Goal: Information Seeking & Learning: Check status

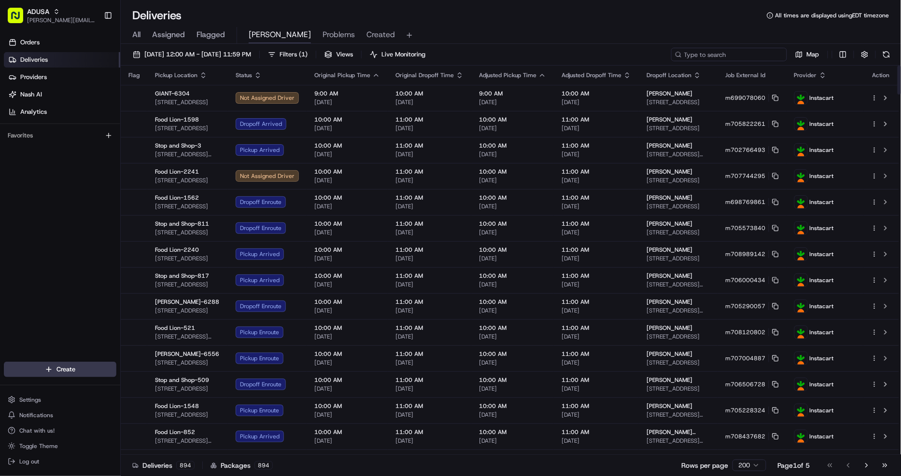
click at [735, 55] on input at bounding box center [729, 55] width 116 height 14
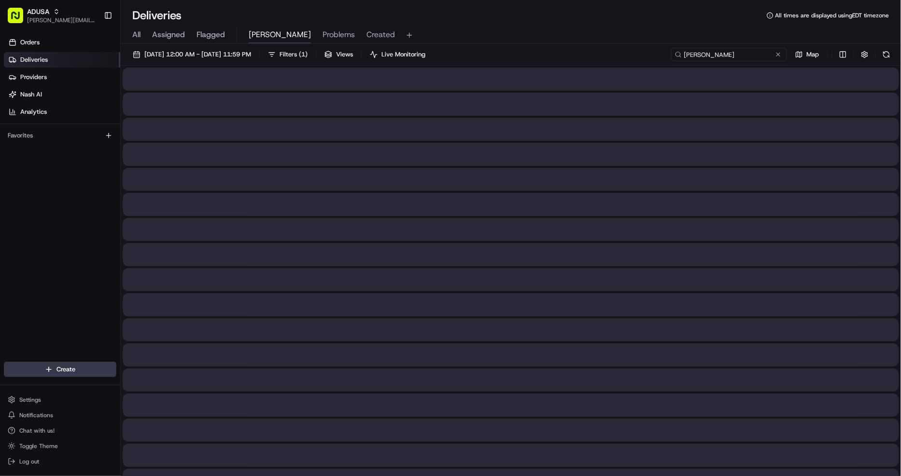
type input "gaynell"
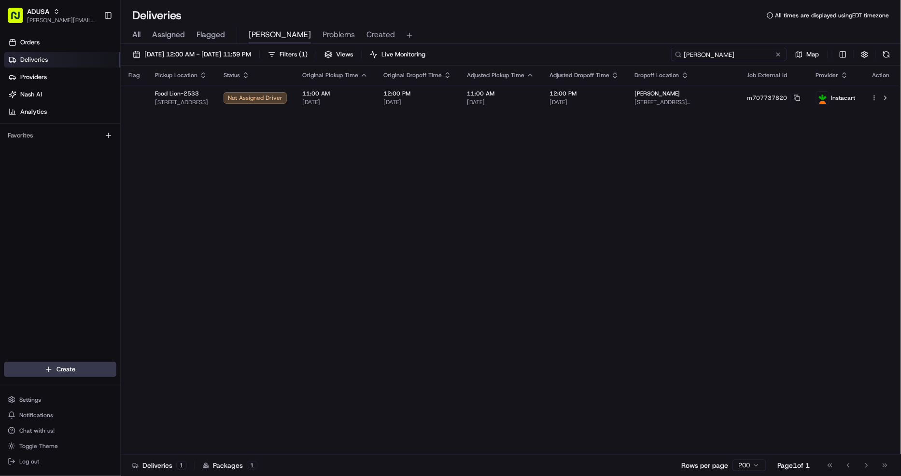
click at [715, 56] on input "gaynell" at bounding box center [729, 55] width 116 height 14
